Goal: Transaction & Acquisition: Purchase product/service

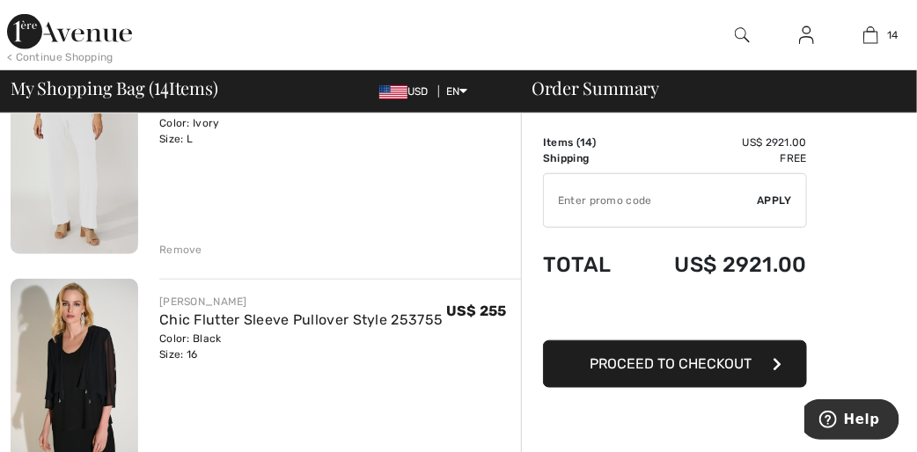
scroll to position [352, 0]
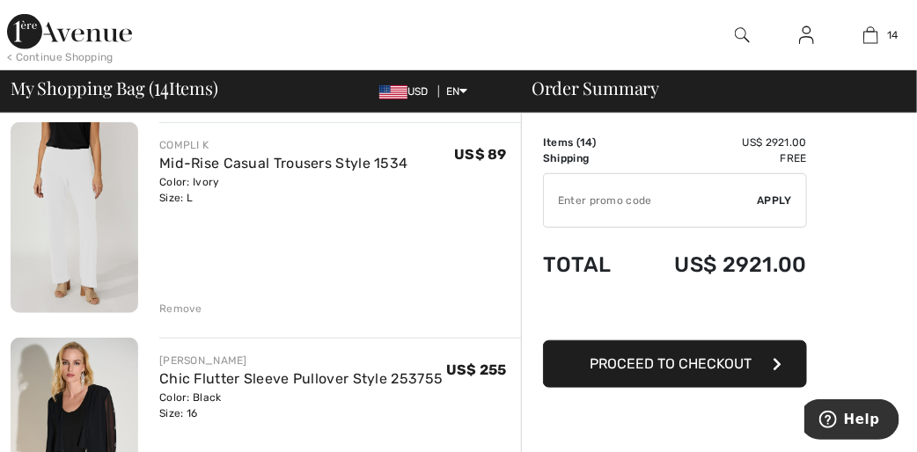
click at [99, 251] on img at bounding box center [75, 218] width 128 height 192
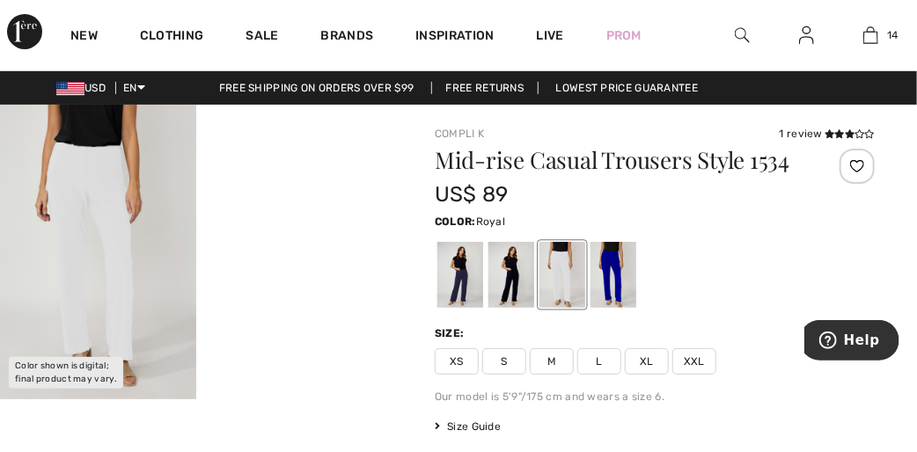
click at [617, 274] on div at bounding box center [613, 275] width 46 height 66
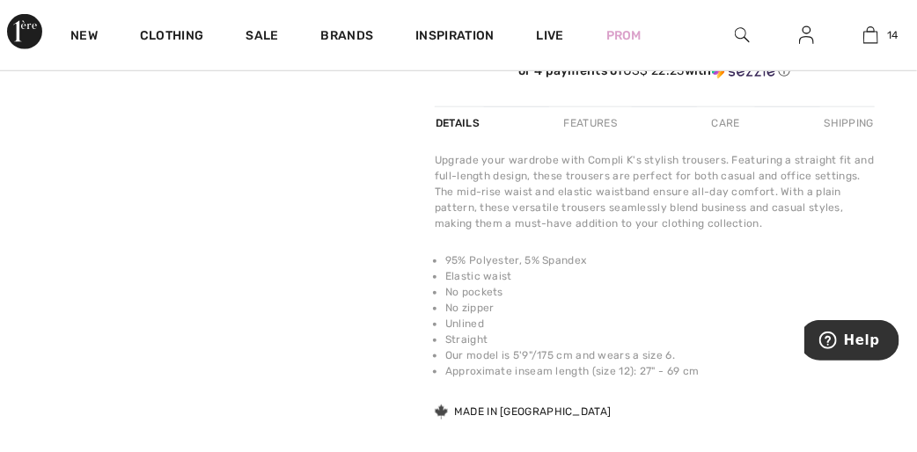
scroll to position [704, 0]
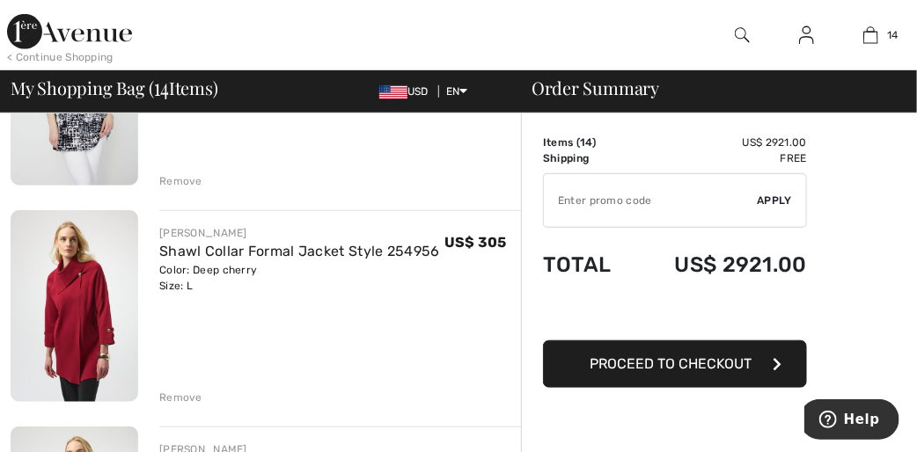
scroll to position [2604, 0]
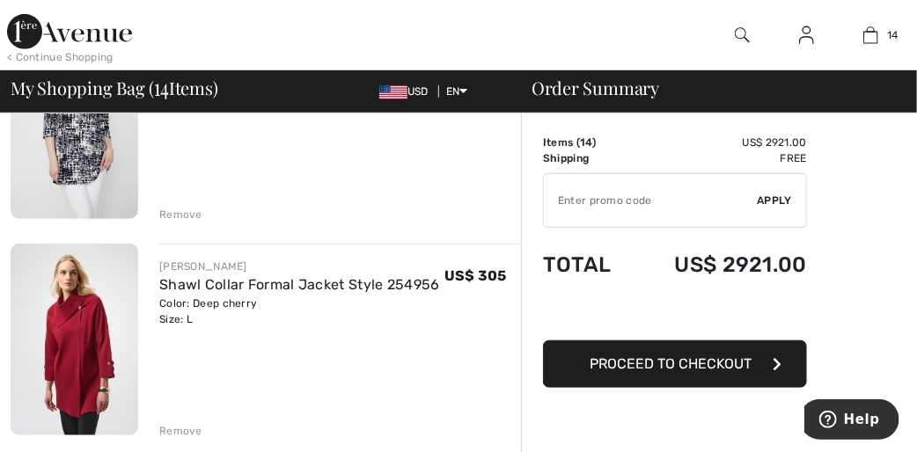
click at [70, 341] on img at bounding box center [75, 339] width 128 height 191
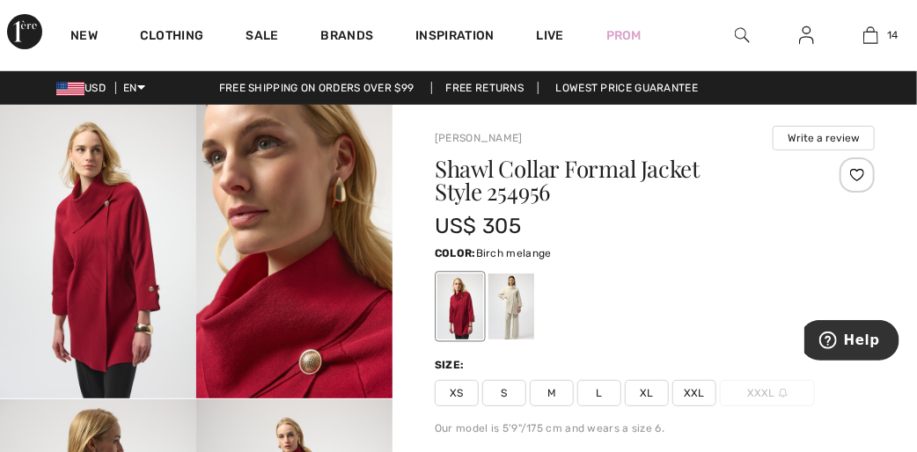
drag, startPoint x: 0, startPoint y: 0, endPoint x: 516, endPoint y: 291, distance: 592.9
click at [516, 291] on div at bounding box center [511, 307] width 46 height 66
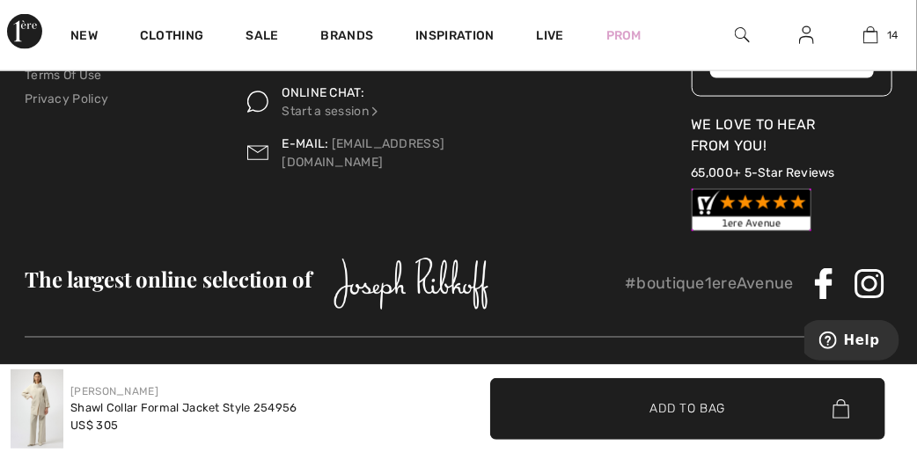
scroll to position [3176, 0]
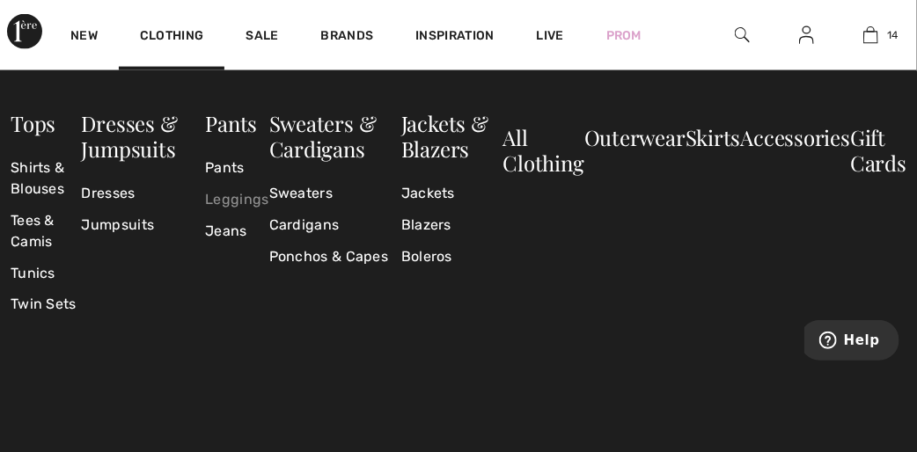
click at [242, 204] on link "Leggings" at bounding box center [236, 200] width 63 height 32
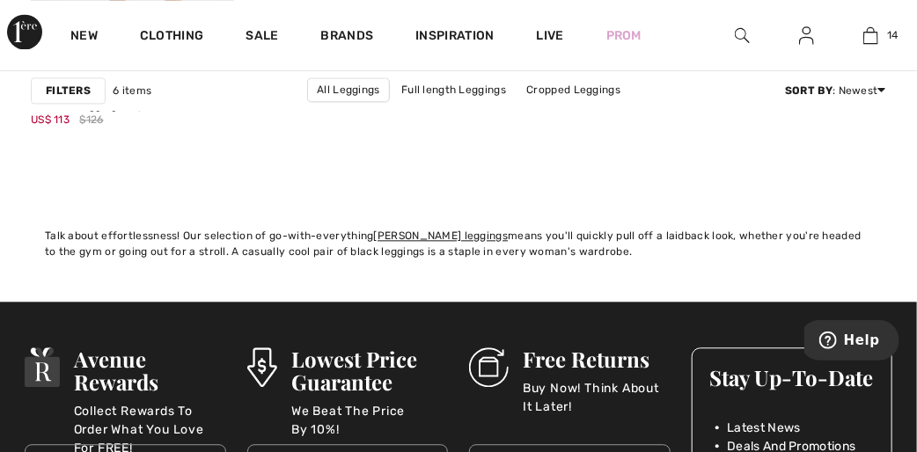
scroll to position [1478, 0]
